Goal: Task Accomplishment & Management: Manage account settings

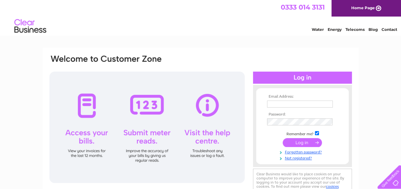
type input "pjbrookes@hotmail.co.uk"
click at [298, 141] on input "submit" at bounding box center [302, 142] width 39 height 9
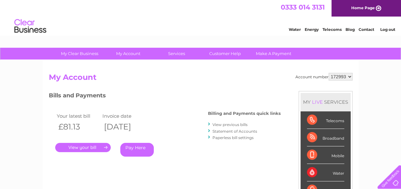
click at [85, 148] on link "." at bounding box center [82, 147] width 55 height 9
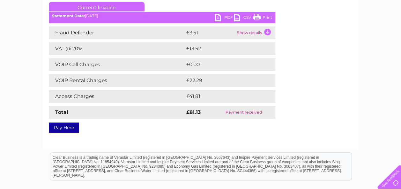
scroll to position [102, 0]
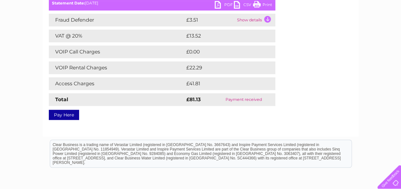
click at [63, 113] on link "Pay Here" at bounding box center [64, 115] width 30 height 10
click at [260, 3] on link "Print" at bounding box center [262, 5] width 19 height 9
click at [217, 6] on link "PDF" at bounding box center [224, 5] width 19 height 9
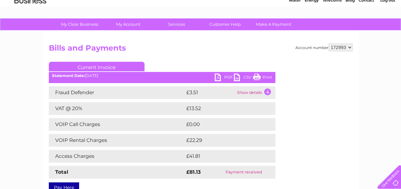
scroll to position [26, 0]
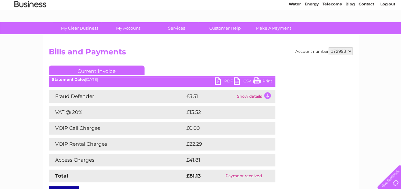
click at [218, 81] on link "PDF" at bounding box center [224, 81] width 19 height 9
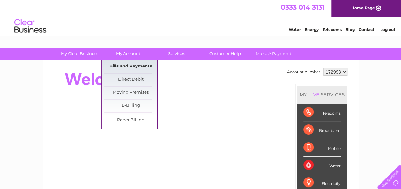
click at [122, 65] on link "Bills and Payments" at bounding box center [130, 66] width 53 height 13
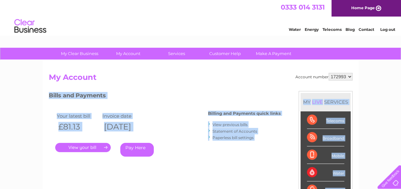
drag, startPoint x: 0, startPoint y: 0, endPoint x: 87, endPoint y: 149, distance: 172.9
click at [87, 149] on div "Account number 172993 My Account MY LIVE SERVICES Telecoms Broadband Mobile Wat…" at bounding box center [201, 165] width 316 height 211
click at [67, 145] on link "." at bounding box center [82, 147] width 55 height 9
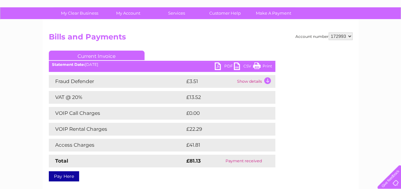
scroll to position [41, 0]
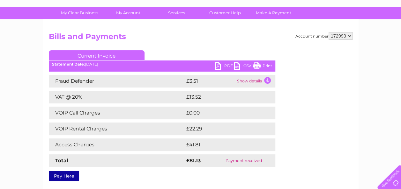
click at [217, 66] on link "PDF" at bounding box center [224, 66] width 19 height 9
